Goal: Communication & Community: Answer question/provide support

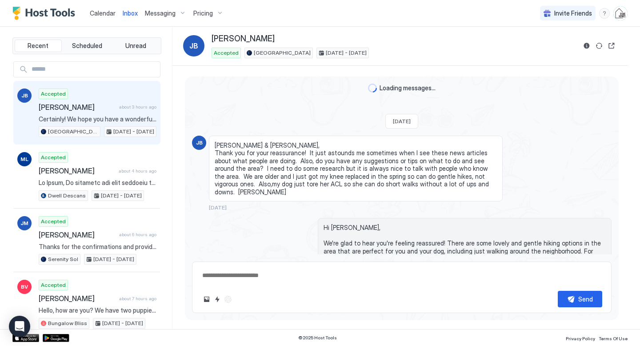
scroll to position [1874, 0]
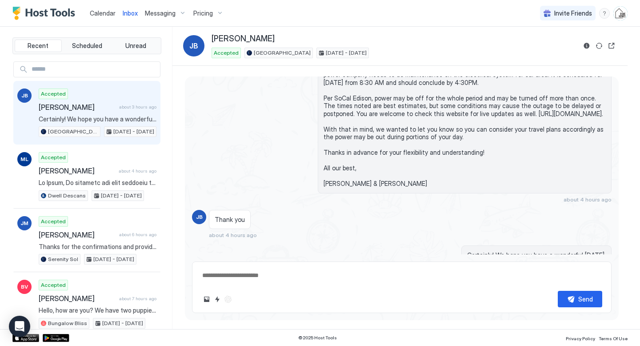
type textarea "*"
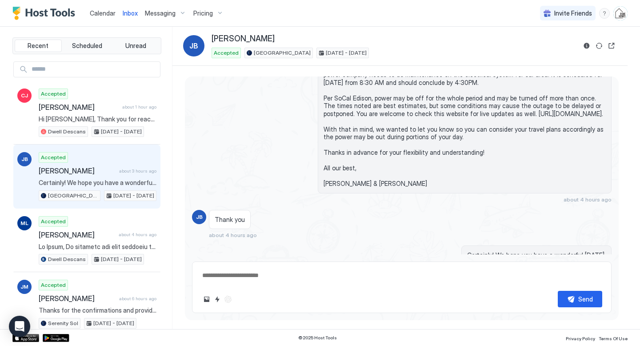
click at [98, 10] on span "Calendar" at bounding box center [103, 13] width 26 height 8
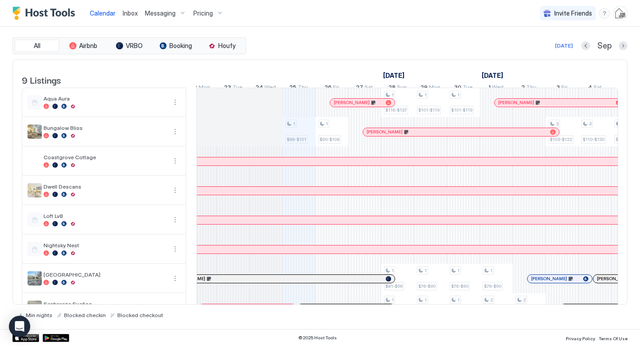
scroll to position [55, 0]
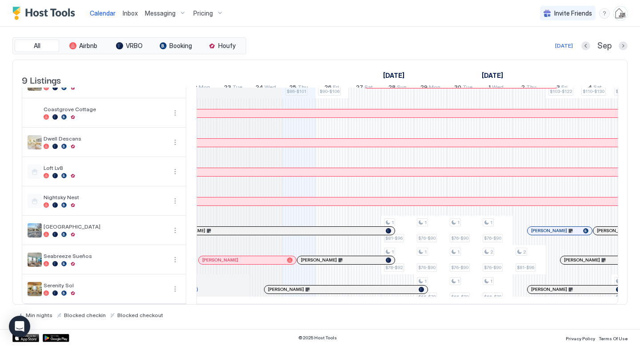
click at [273, 260] on div at bounding box center [273, 260] width 7 height 7
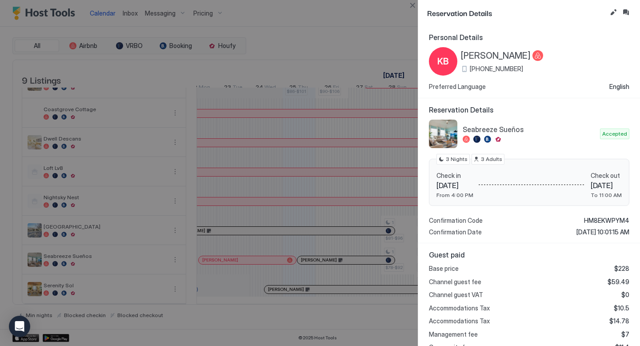
click at [466, 57] on span "[PERSON_NAME]" at bounding box center [496, 55] width 70 height 11
click at [125, 50] on div at bounding box center [320, 173] width 640 height 346
click at [130, 19] on div at bounding box center [320, 173] width 640 height 346
click at [408, 6] on button "Close" at bounding box center [412, 5] width 11 height 11
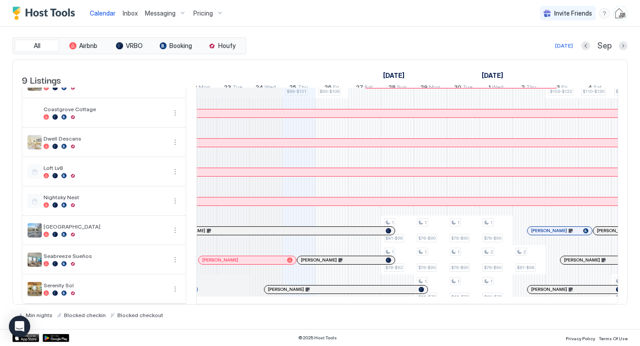
click at [128, 16] on span "Inbox" at bounding box center [130, 13] width 15 height 8
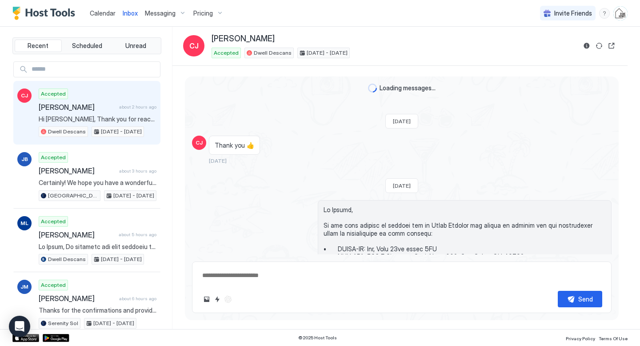
scroll to position [1885, 0]
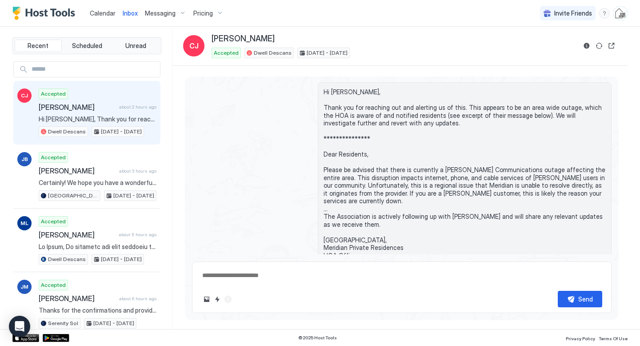
click at [87, 106] on span "[PERSON_NAME]" at bounding box center [77, 107] width 77 height 9
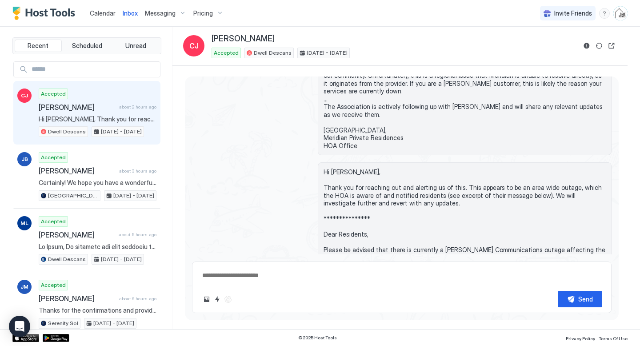
scroll to position [1817, 0]
